Goal: Task Accomplishment & Management: Manage account settings

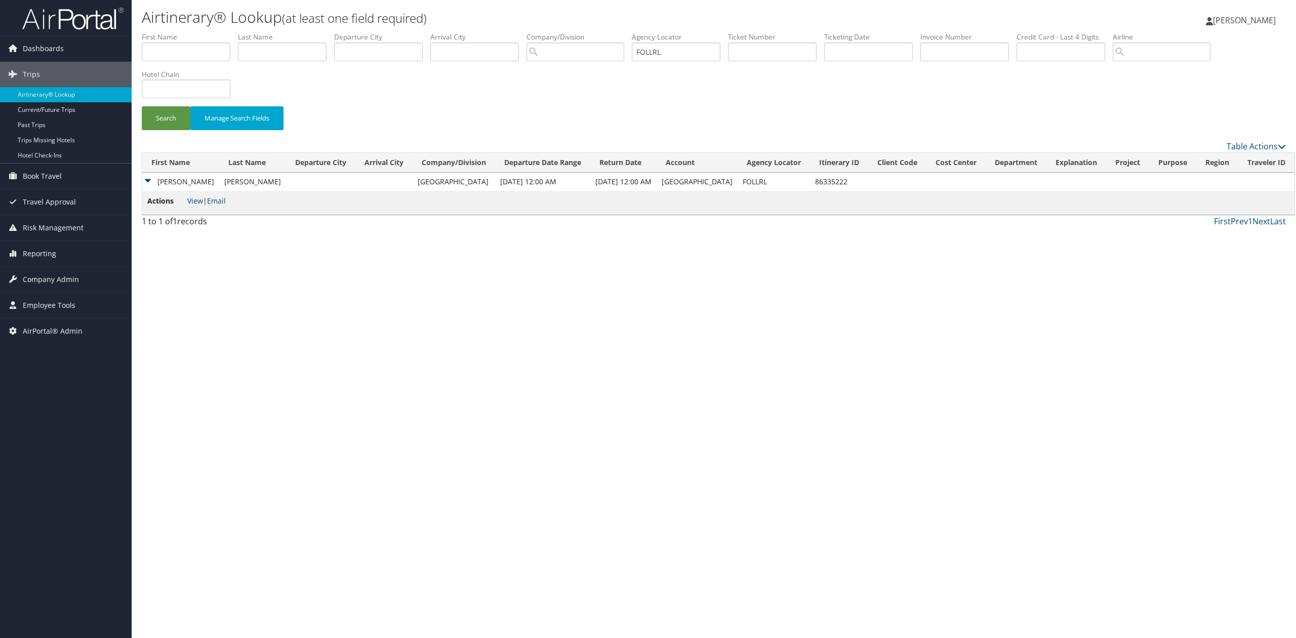
click at [69, 22] on img at bounding box center [72, 19] width 101 height 24
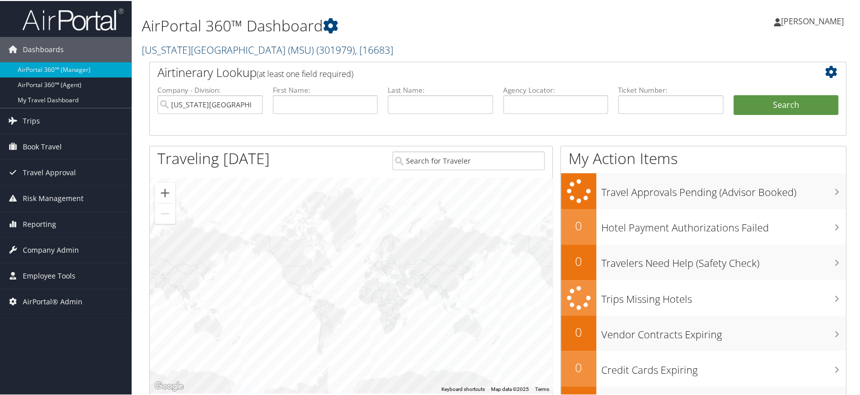
click at [242, 44] on link "Michigan State University (MSU) ( 301979 ) , [ 16683 ]" at bounding box center [268, 49] width 252 height 14
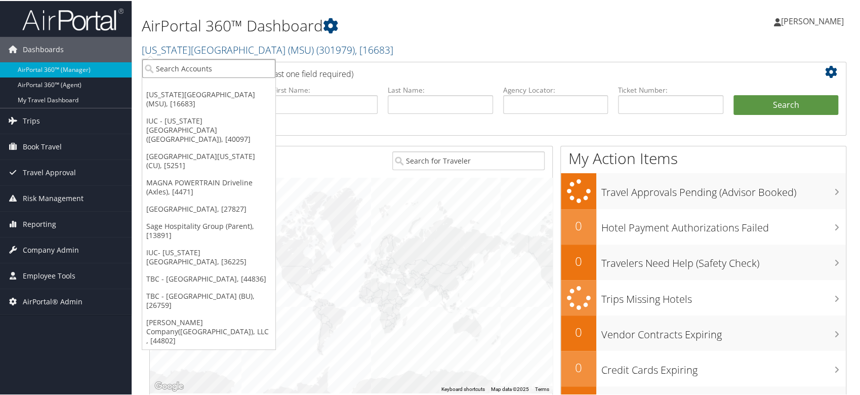
click at [236, 67] on input "search" at bounding box center [208, 67] width 133 height 19
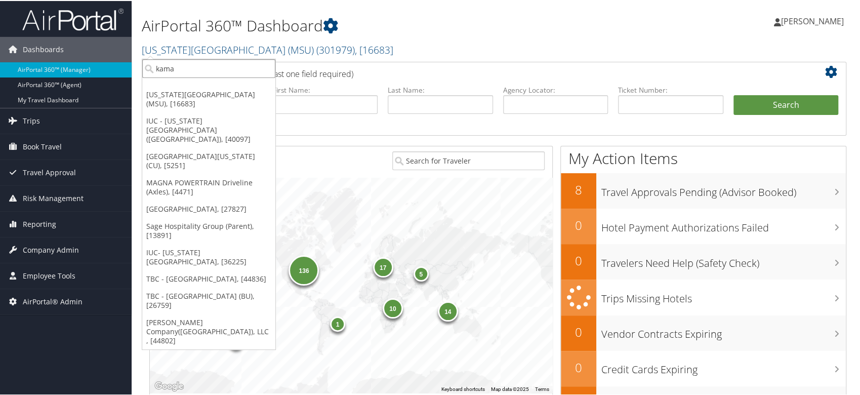
type input "kamax"
click at [239, 85] on div "KAMAX (1710), [32945]" at bounding box center [209, 86] width 144 height 9
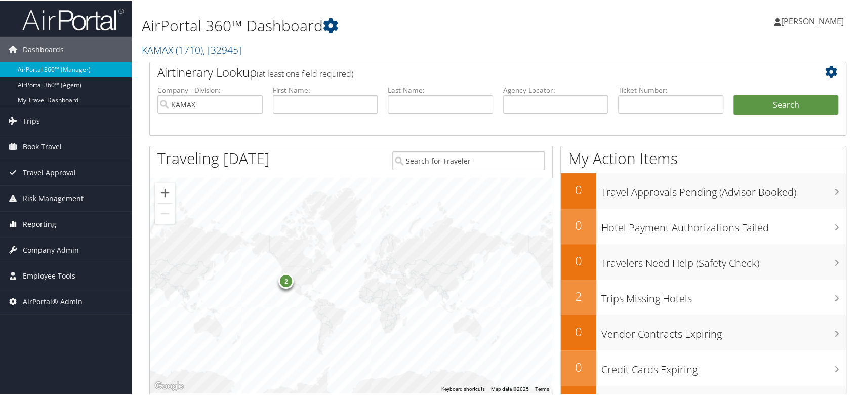
click at [82, 229] on link "Reporting" at bounding box center [66, 223] width 132 height 25
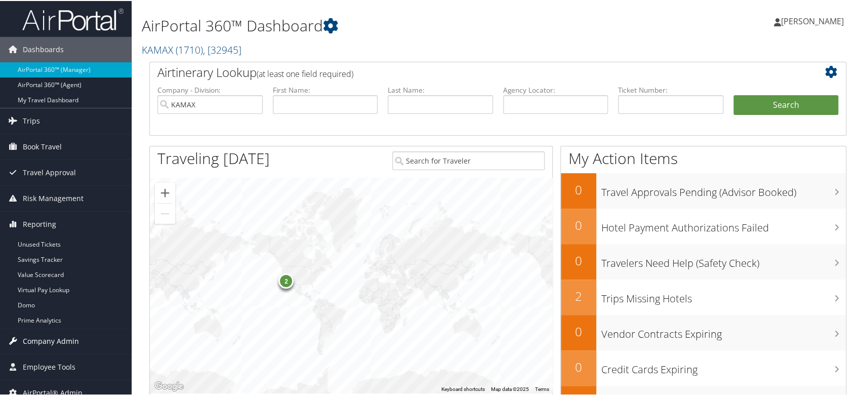
click at [77, 339] on span "Company Admin" at bounding box center [51, 340] width 56 height 25
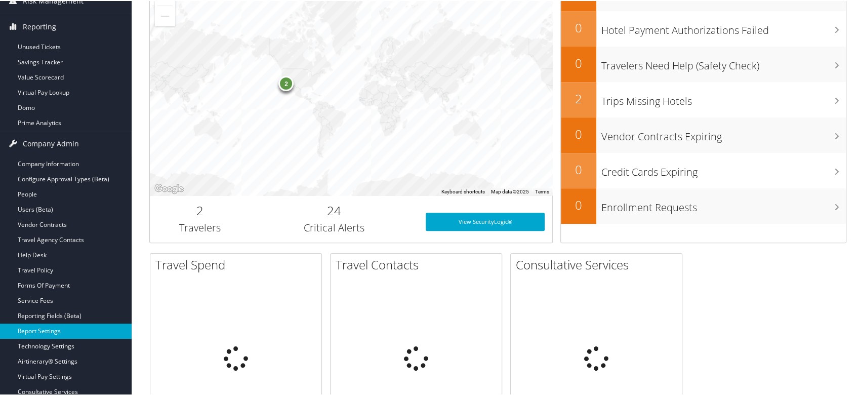
scroll to position [270, 0]
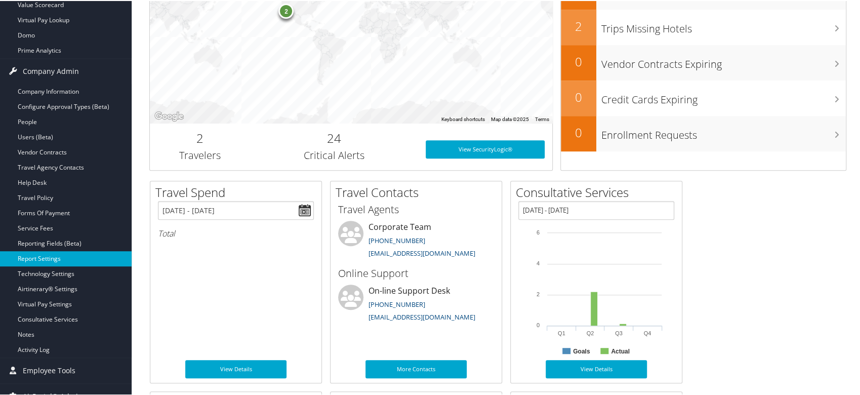
click at [57, 256] on link "Report Settings" at bounding box center [66, 257] width 132 height 15
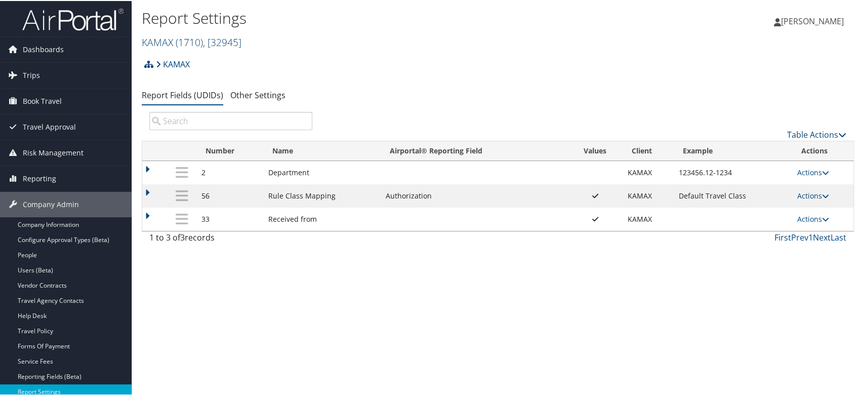
click at [172, 38] on link "KAMAX ( 1710 ) , [ 32945 ]" at bounding box center [192, 41] width 100 height 14
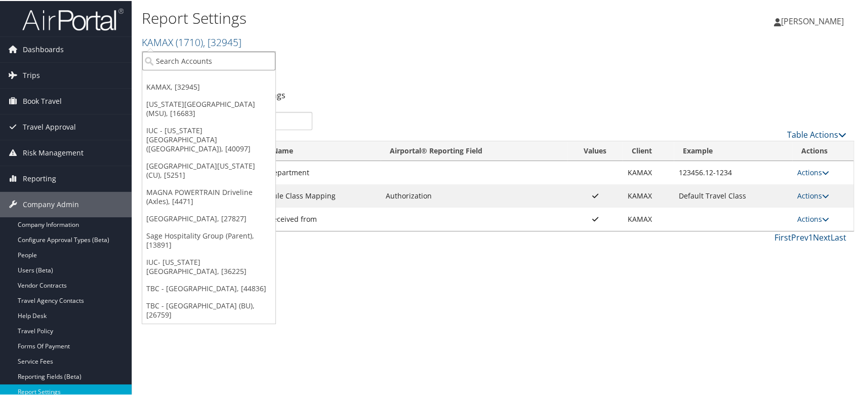
click at [182, 59] on input "search" at bounding box center [208, 60] width 133 height 19
type input "kostal"
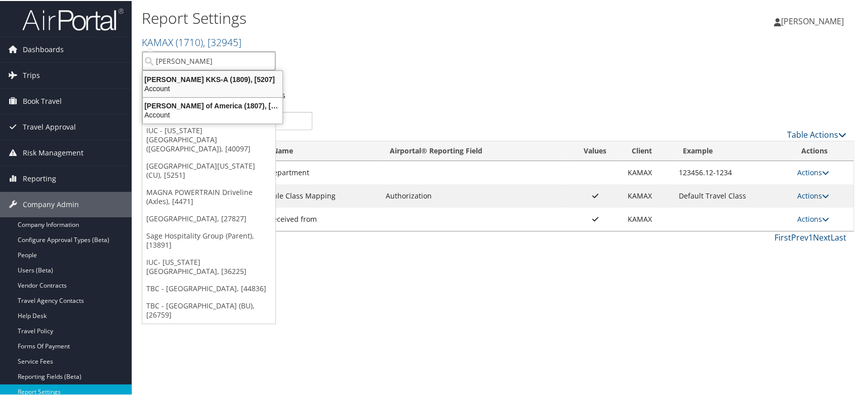
click at [182, 74] on div "Kostal KKS-A (1809), [5207]" at bounding box center [213, 78] width 152 height 9
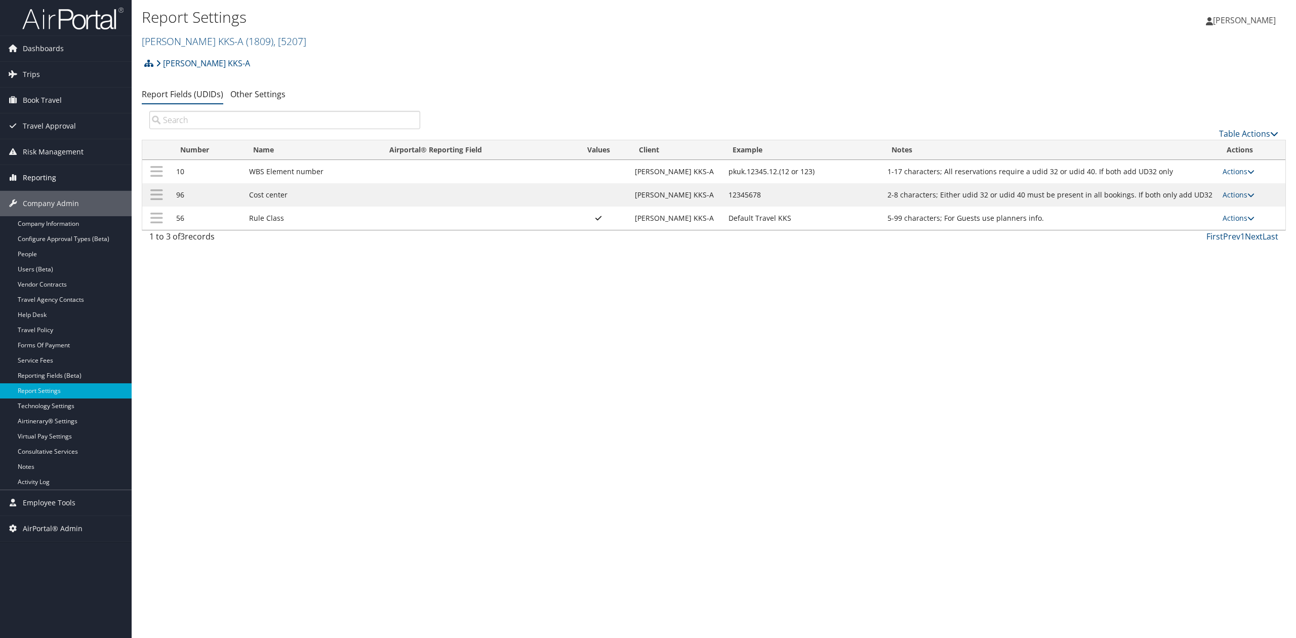
click at [77, 188] on link "Reporting" at bounding box center [66, 177] width 132 height 25
